Goal: Task Accomplishment & Management: Complete application form

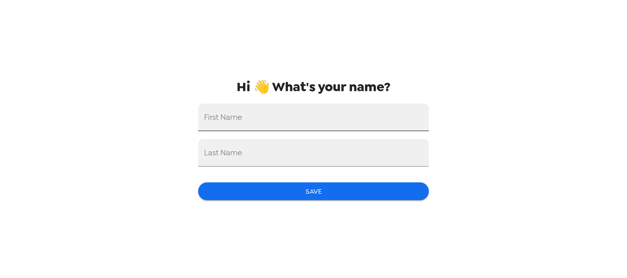
click at [307, 119] on input "First Name" at bounding box center [313, 118] width 231 height 28
type input "Stacy"
click at [324, 152] on input "Last Name" at bounding box center [313, 153] width 231 height 28
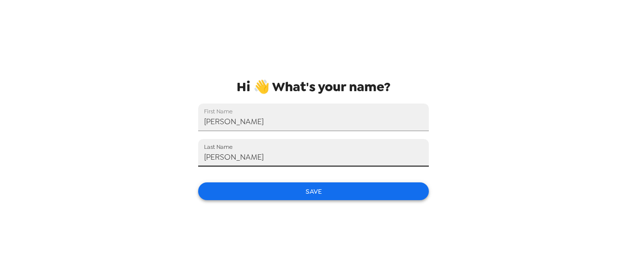
type input "Oswald"
click at [338, 187] on button "Save" at bounding box center [313, 191] width 231 height 18
